Goal: Task Accomplishment & Management: Use online tool/utility

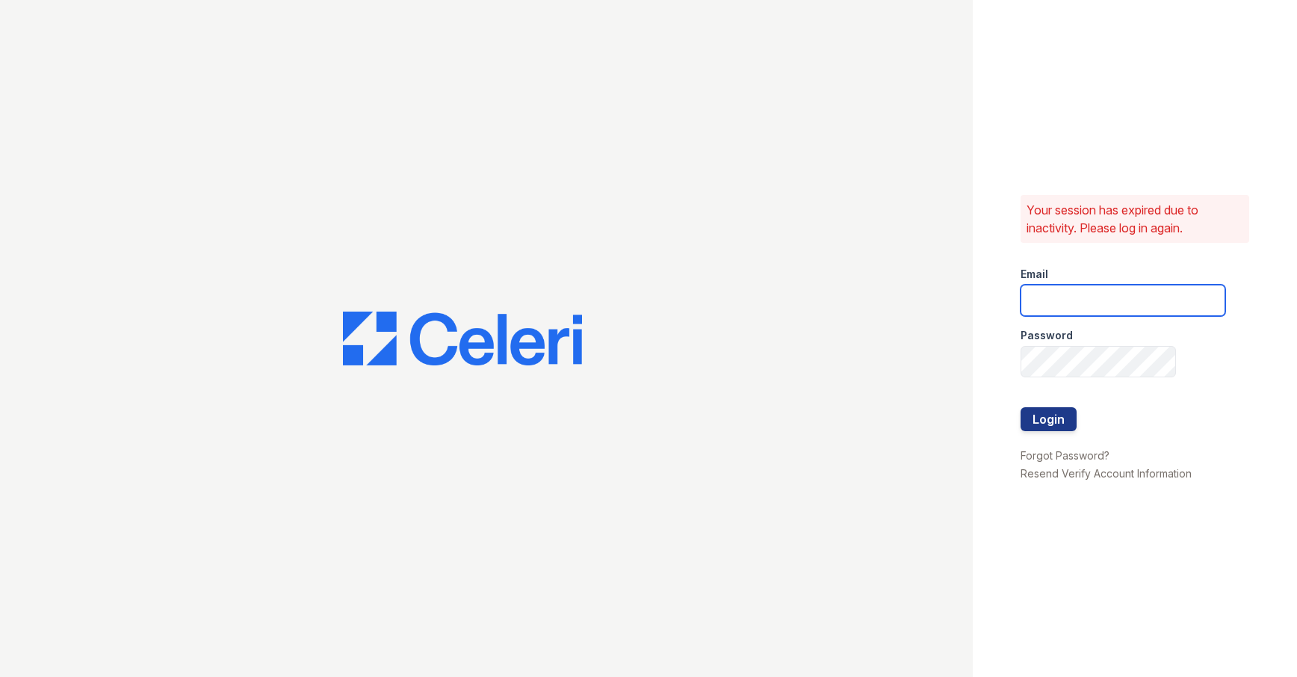
click at [1059, 306] on input "email" at bounding box center [1123, 300] width 205 height 31
type input "sambridi@esusu.org"
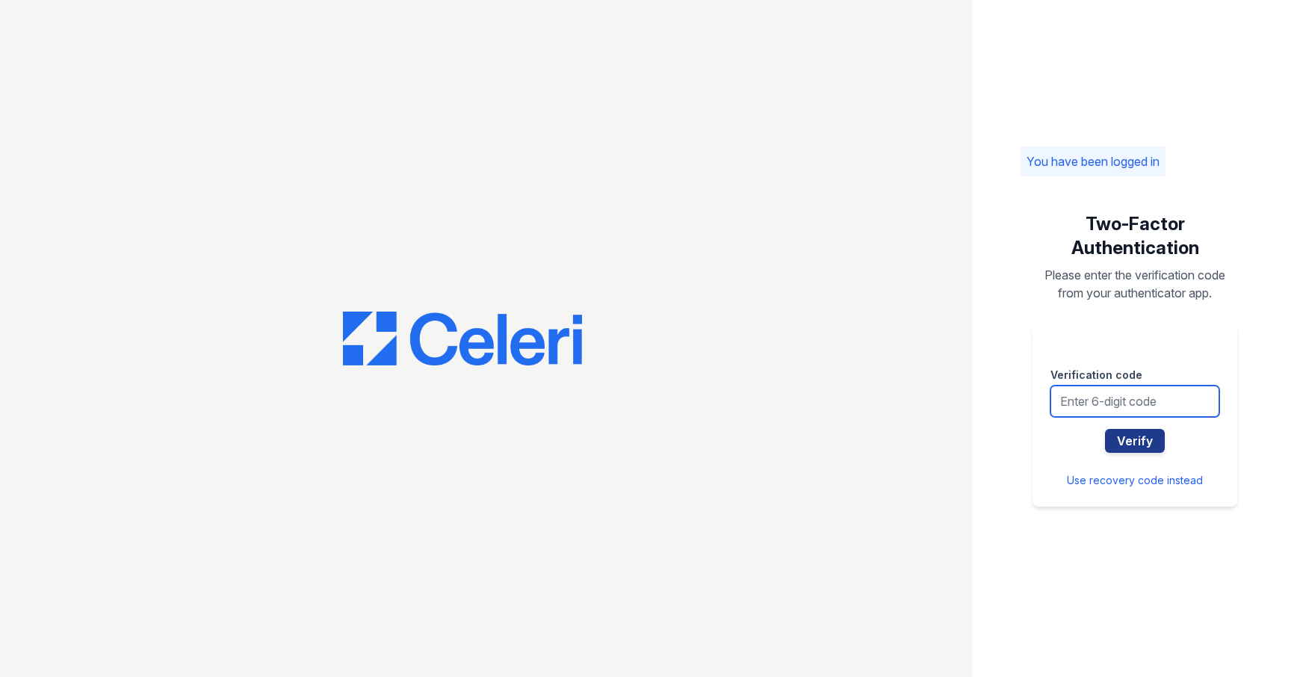
click at [1133, 401] on input "text" at bounding box center [1135, 401] width 169 height 31
type input "617786"
click at [1005, 346] on div "You have been logged in Two-Factor Authentication Please enter the verification…" at bounding box center [1135, 338] width 324 height 677
click at [1141, 433] on button "Verify" at bounding box center [1135, 441] width 60 height 24
